Goal: Transaction & Acquisition: Obtain resource

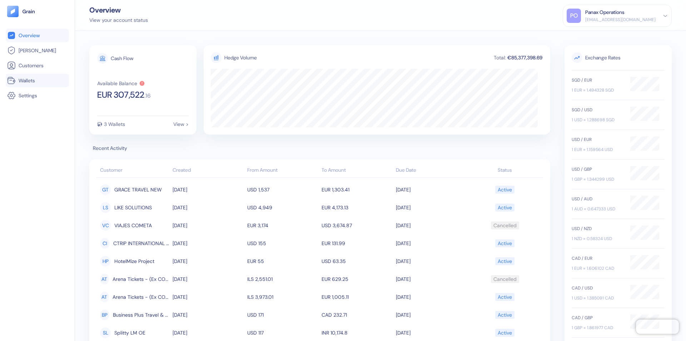
click at [37, 80] on link "Wallets" at bounding box center [37, 80] width 60 height 9
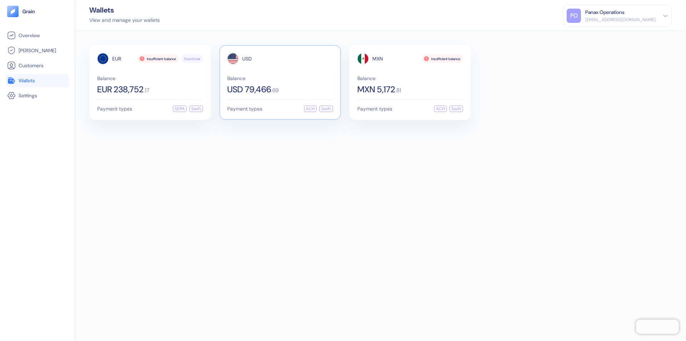
click at [247, 59] on span "USD" at bounding box center [247, 58] width 10 height 5
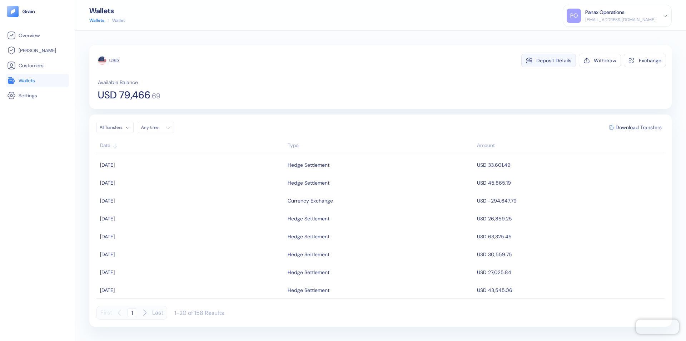
click at [554, 60] on div "Deposit Details" at bounding box center [554, 60] width 35 height 5
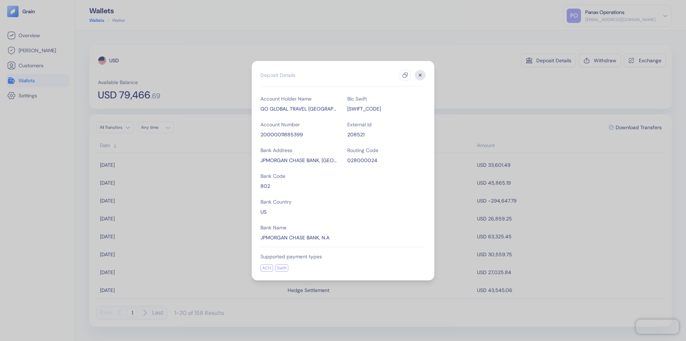
click at [405, 75] on icon "button" at bounding box center [406, 75] width 6 height 6
click at [420, 75] on icon "button" at bounding box center [420, 75] width 3 height 3
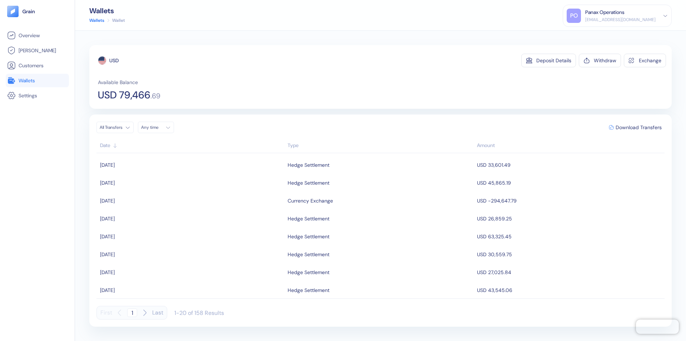
click at [158, 127] on div "Any time" at bounding box center [151, 127] width 21 height 6
click at [166, 204] on button "27" at bounding box center [166, 204] width 9 height 9
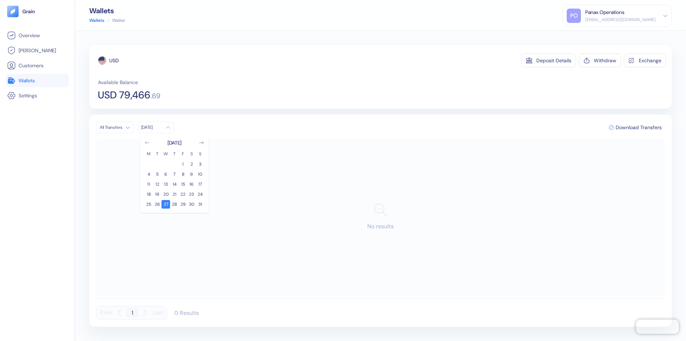
click at [147, 143] on icon "Go to previous month" at bounding box center [147, 142] width 4 height 3
click at [149, 204] on button "28" at bounding box center [148, 204] width 9 height 9
click at [114, 60] on div "USD" at bounding box center [113, 60] width 9 height 7
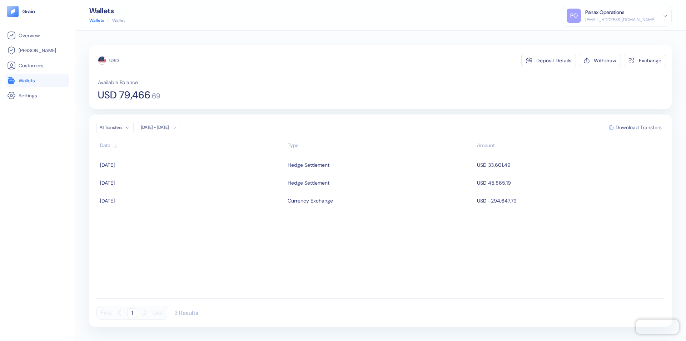
click at [639, 127] on span "Download Transfers" at bounding box center [639, 127] width 46 height 5
click at [37, 80] on link "Wallets" at bounding box center [37, 80] width 60 height 9
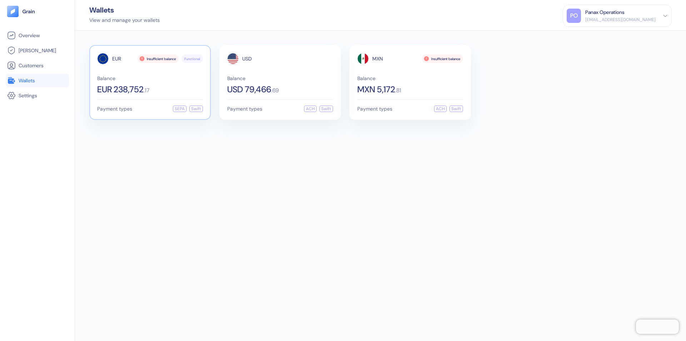
click at [117, 59] on span "EUR" at bounding box center [116, 58] width 9 height 5
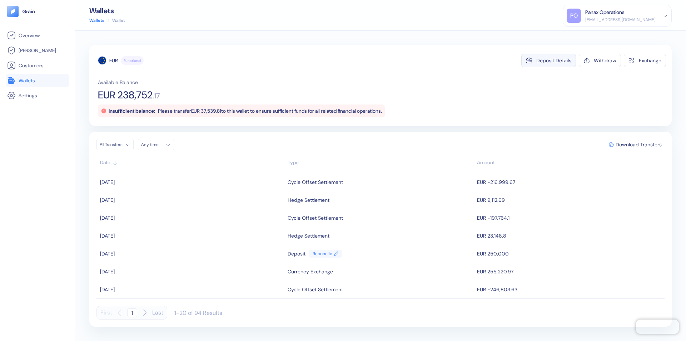
click at [554, 60] on div "Deposit Details" at bounding box center [554, 60] width 35 height 5
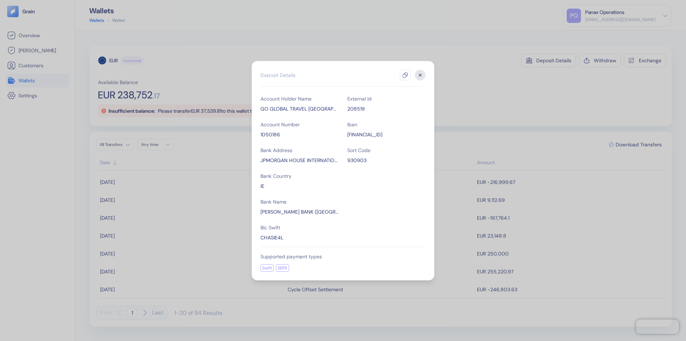
click at [405, 75] on icon "button" at bounding box center [406, 75] width 6 height 6
click at [420, 75] on icon "button" at bounding box center [420, 75] width 3 height 3
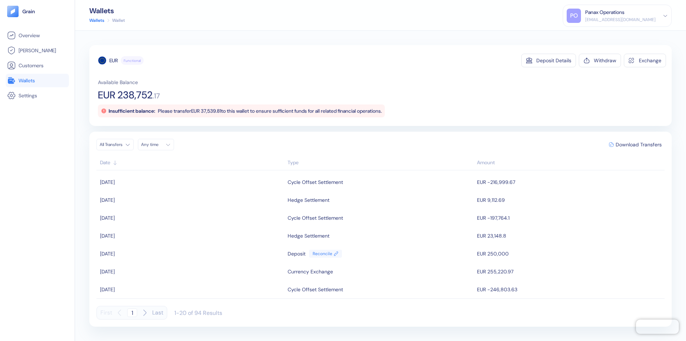
click at [158, 144] on div "Any time" at bounding box center [151, 145] width 21 height 6
click at [166, 221] on button "27" at bounding box center [166, 221] width 9 height 9
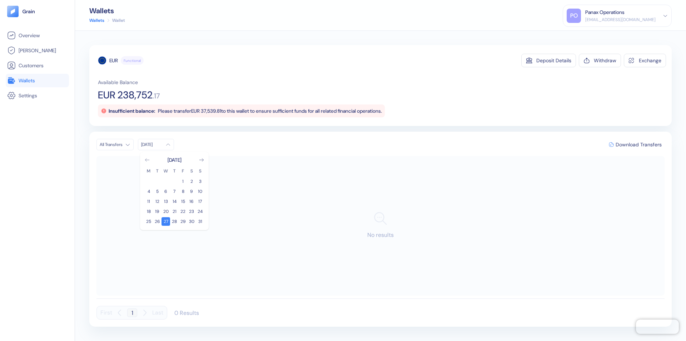
click at [147, 160] on icon "Go to previous month" at bounding box center [147, 159] width 4 height 3
click at [149, 221] on button "28" at bounding box center [148, 221] width 9 height 9
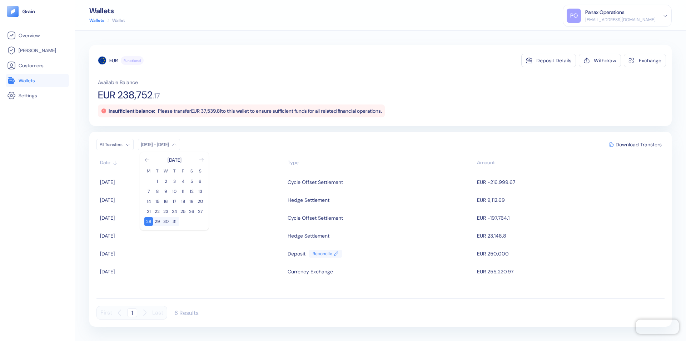
click at [114, 60] on div "EUR" at bounding box center [113, 60] width 9 height 7
click at [639, 144] on span "Download Transfers" at bounding box center [639, 144] width 46 height 5
click at [37, 80] on link "Wallets" at bounding box center [37, 80] width 60 height 9
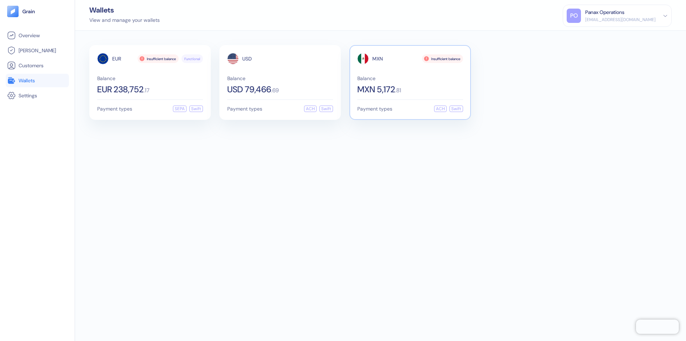
click at [378, 59] on span "MXN" at bounding box center [378, 58] width 11 height 5
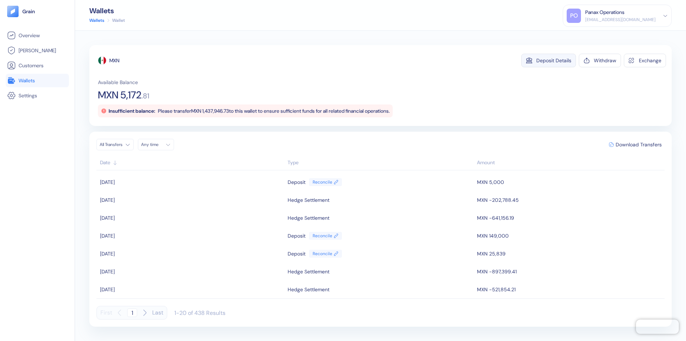
click at [554, 60] on div "Deposit Details" at bounding box center [554, 60] width 35 height 5
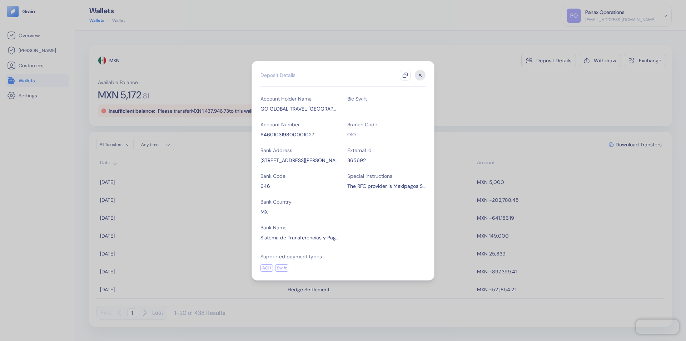
click at [405, 75] on icon "button" at bounding box center [406, 75] width 6 height 6
click at [420, 75] on icon "button" at bounding box center [420, 75] width 3 height 3
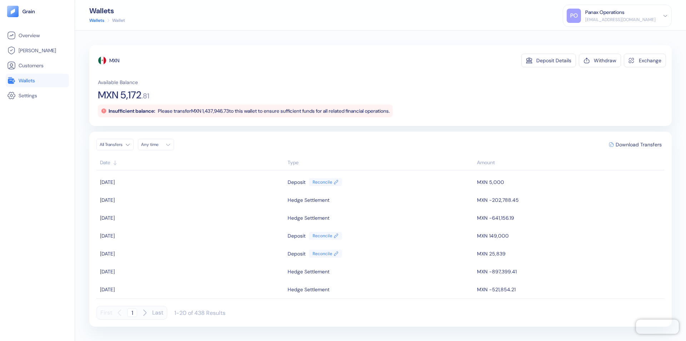
click at [158, 144] on div "Any time" at bounding box center [151, 145] width 21 height 6
click at [166, 221] on button "27" at bounding box center [166, 221] width 9 height 9
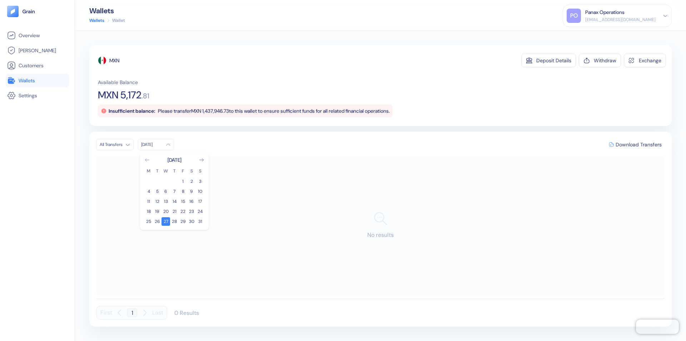
click at [147, 160] on icon "Go to previous month" at bounding box center [147, 159] width 4 height 3
click at [149, 221] on button "28" at bounding box center [148, 221] width 9 height 9
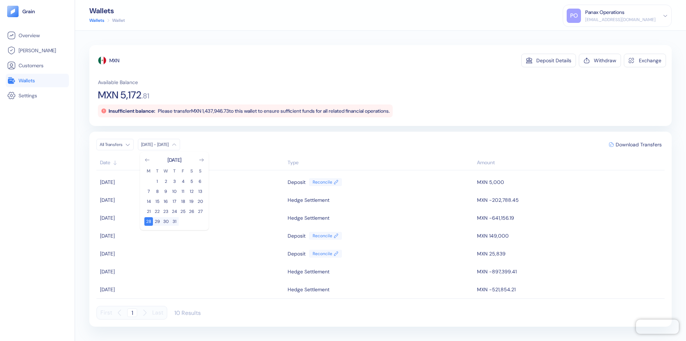
click at [115, 60] on div "MXN" at bounding box center [114, 60] width 10 height 7
click at [639, 144] on span "Download Transfers" at bounding box center [639, 144] width 46 height 5
click at [625, 16] on div "Panax Operations" at bounding box center [605, 13] width 39 height 8
click at [596, 35] on div "Sign Out" at bounding box center [586, 36] width 20 height 8
